Goal: Task Accomplishment & Management: Manage account settings

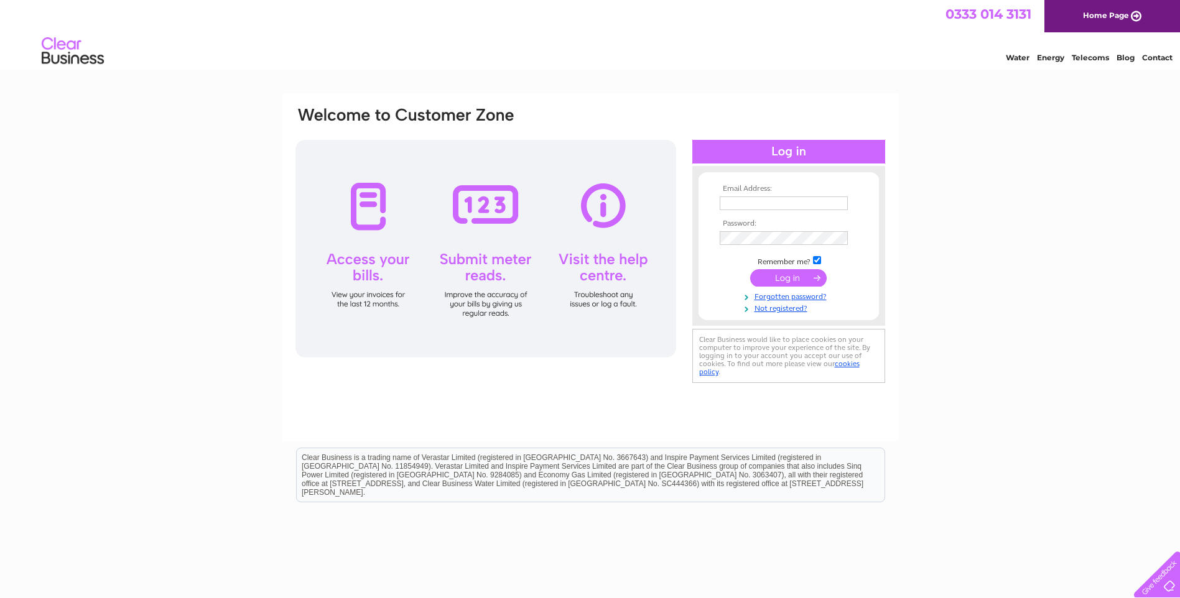
type input "[PERSON_NAME][EMAIL_ADDRESS][PERSON_NAME][DOMAIN_NAME]"
click at [787, 277] on input "submit" at bounding box center [788, 277] width 77 height 17
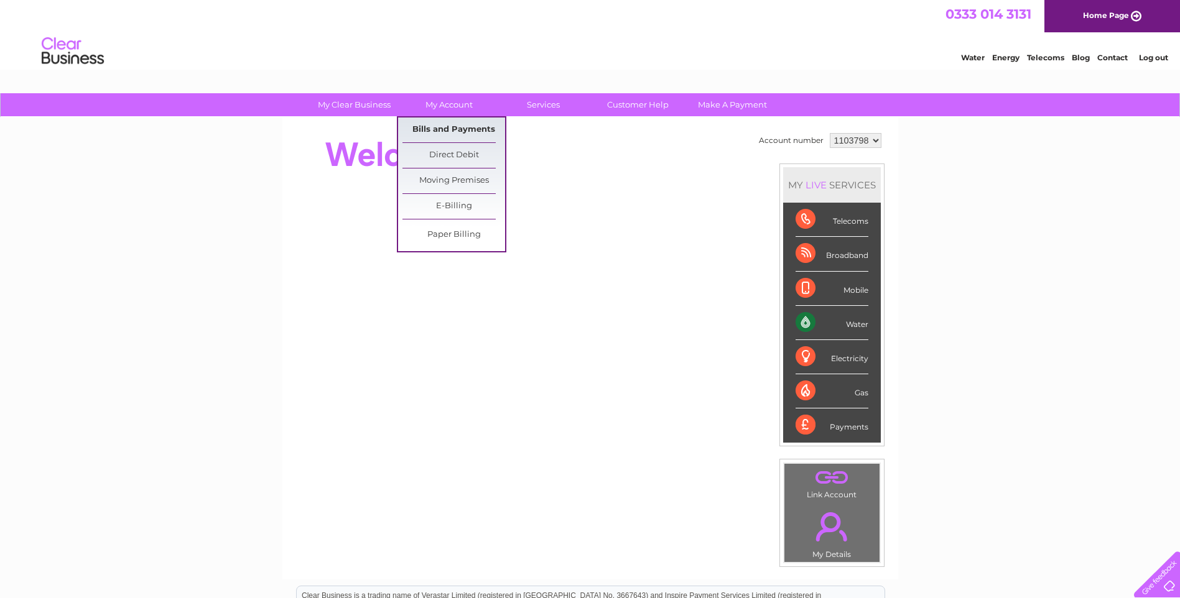
click at [436, 125] on link "Bills and Payments" at bounding box center [453, 130] width 103 height 25
click at [437, 133] on link "Bills and Payments" at bounding box center [453, 130] width 103 height 25
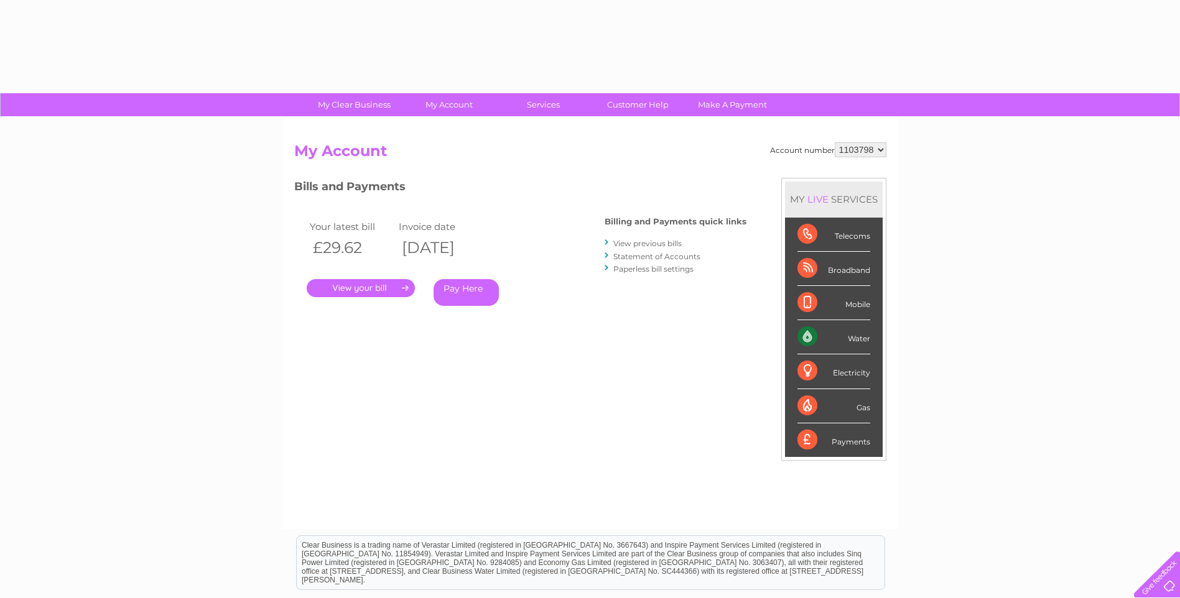
click at [363, 290] on link "." at bounding box center [361, 288] width 108 height 18
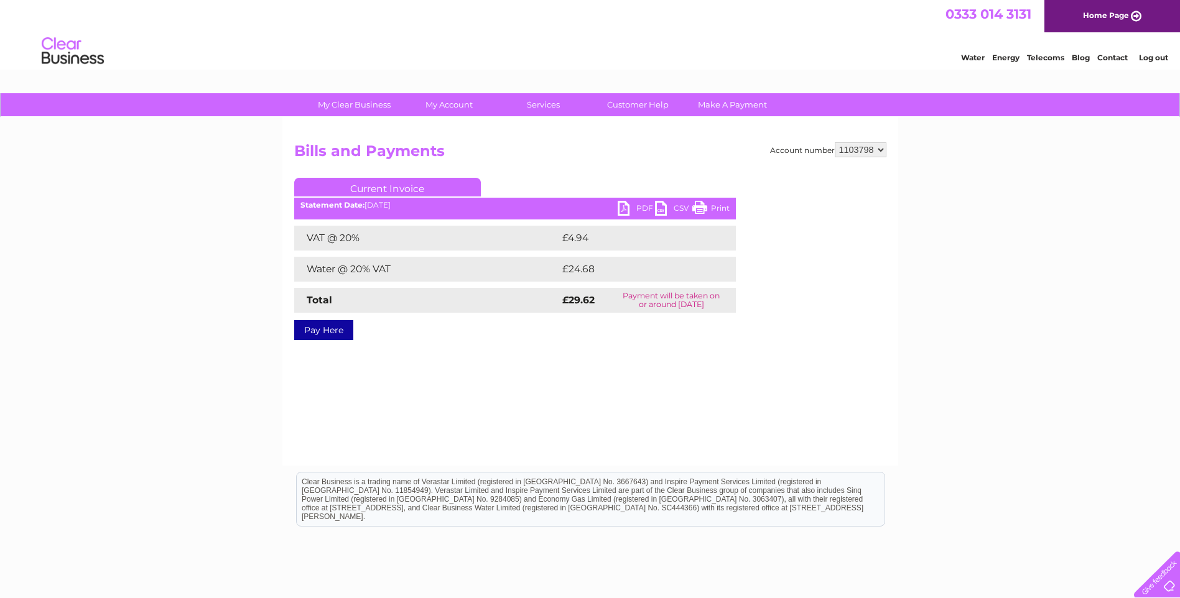
click at [626, 207] on link "PDF" at bounding box center [636, 210] width 37 height 18
click at [622, 212] on link "PDF" at bounding box center [636, 210] width 37 height 18
